Goal: Navigation & Orientation: Find specific page/section

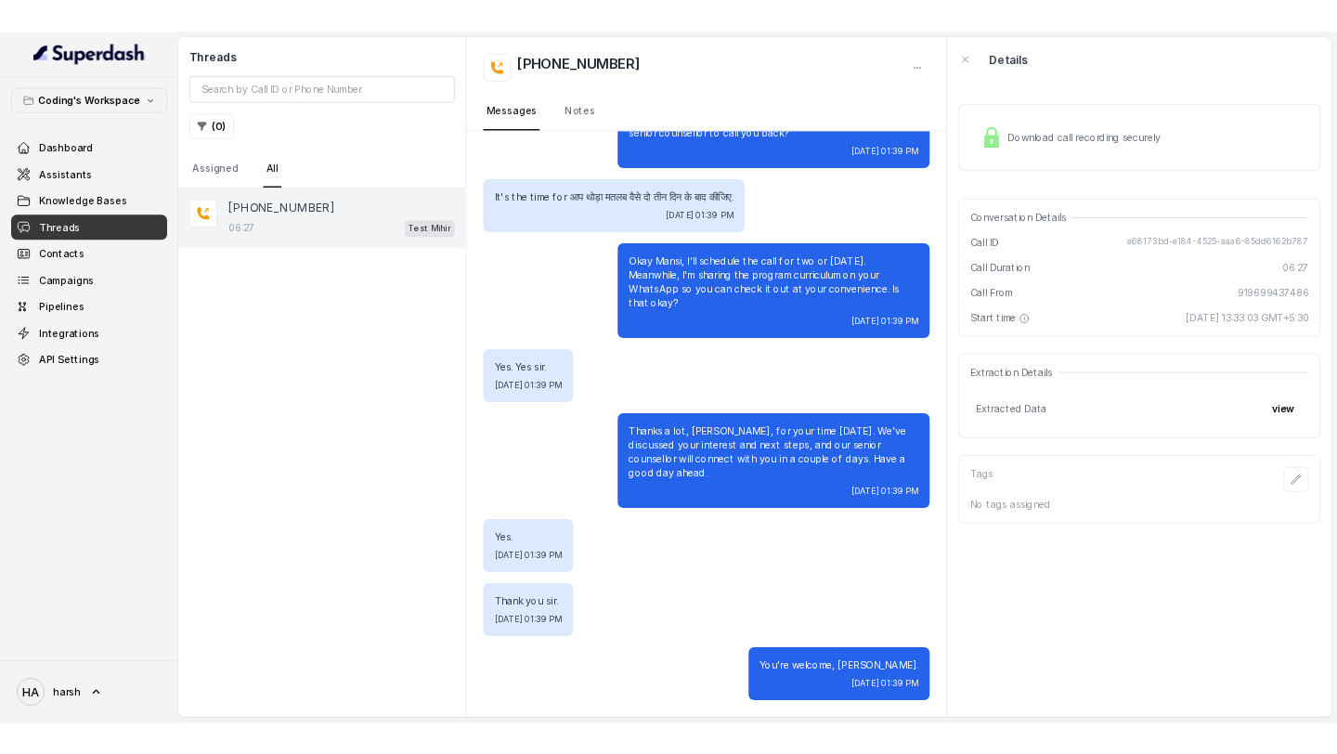
scroll to position [5568, 0]
